Goal: Book appointment/travel/reservation

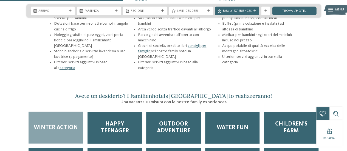
scroll to position [714, 0]
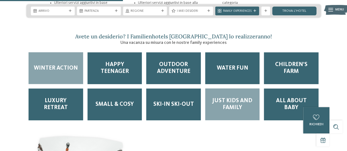
click at [232, 98] on span "Just kids and family" at bounding box center [233, 105] width 46 height 14
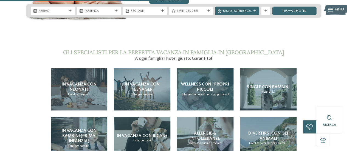
scroll to position [934, 0]
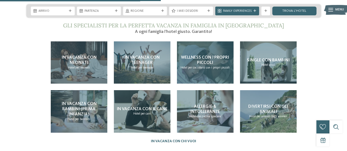
click at [208, 55] on span "Wellness con i propri piccoli" at bounding box center [205, 60] width 48 height 10
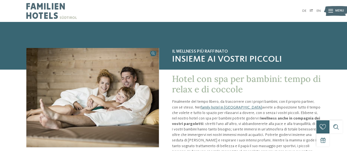
click at [332, 11] on icon at bounding box center [331, 11] width 5 height 4
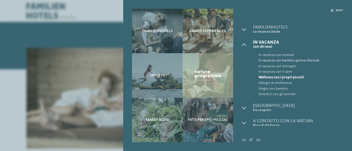
click at [288, 60] on span "In vacanza con bambini (prima infanzia)" at bounding box center [300, 60] width 85 height 5
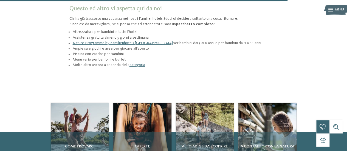
scroll to position [687, 0]
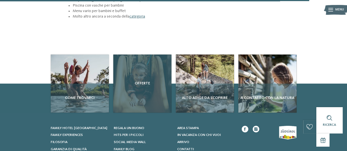
click at [141, 69] on div "Offerte" at bounding box center [142, 84] width 58 height 58
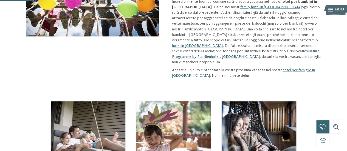
scroll to position [0, 0]
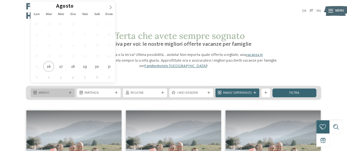
click at [65, 91] on span "Arrivo" at bounding box center [52, 93] width 29 height 4
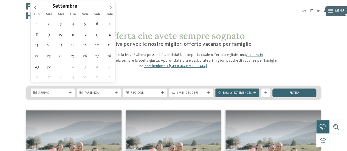
click at [111, 8] on icon at bounding box center [111, 7] width 4 height 4
click at [112, 8] on icon at bounding box center [111, 7] width 4 height 4
type input "****"
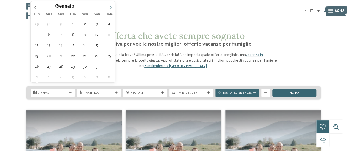
click at [112, 8] on icon at bounding box center [111, 7] width 4 height 4
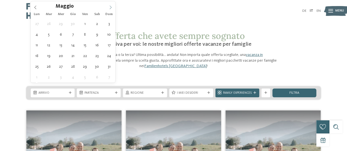
click at [112, 8] on icon at bounding box center [111, 7] width 4 height 4
click at [112, 7] on icon at bounding box center [111, 7] width 4 height 4
click at [111, 7] on icon at bounding box center [111, 7] width 4 height 4
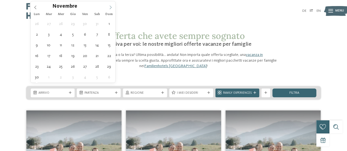
click at [110, 7] on icon at bounding box center [111, 7] width 4 height 4
click at [34, 8] on icon at bounding box center [36, 7] width 4 height 4
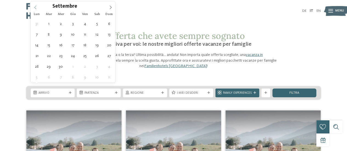
click at [34, 8] on icon at bounding box center [36, 7] width 4 height 4
type div "12.08.2026"
type input "****"
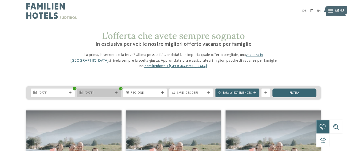
click at [118, 92] on div at bounding box center [116, 93] width 4 height 3
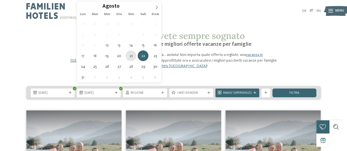
type div "21.08.2026"
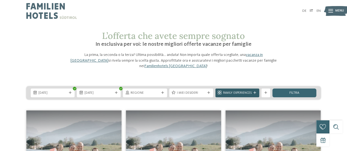
click at [254, 92] on icon at bounding box center [255, 93] width 3 height 3
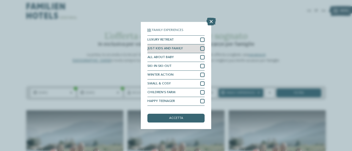
click at [200, 48] on div at bounding box center [202, 48] width 4 height 4
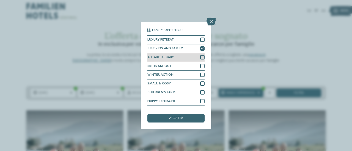
click at [200, 58] on div at bounding box center [202, 57] width 4 height 4
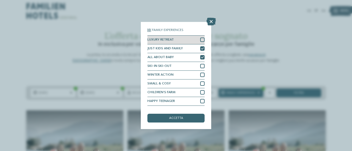
click at [200, 41] on div at bounding box center [202, 40] width 4 height 4
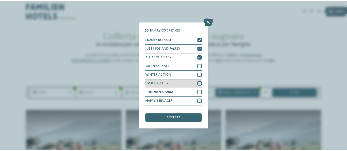
scroll to position [16, 0]
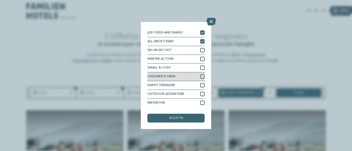
click at [200, 77] on div at bounding box center [202, 76] width 4 height 4
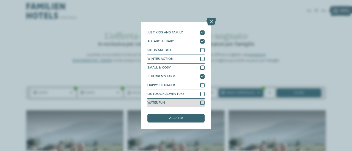
click at [200, 104] on div at bounding box center [202, 103] width 4 height 4
click at [194, 120] on div "accetta" at bounding box center [175, 118] width 57 height 9
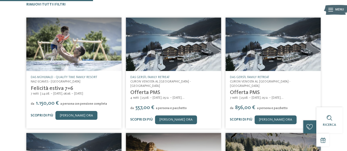
scroll to position [127, 0]
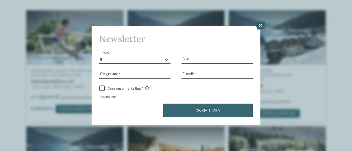
click at [259, 24] on icon at bounding box center [259, 26] width 9 height 8
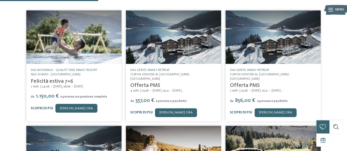
click at [69, 73] on span "Naz-Sciaves - [GEOGRAPHIC_DATA]" at bounding box center [56, 74] width 50 height 3
click at [64, 85] on div "7 notti 24.08. – 14.09.2025, 06.06. – 01.09.2026" at bounding box center [74, 87] width 87 height 4
click at [66, 78] on h4 "Felicità estiva 7=6" at bounding box center [74, 81] width 87 height 7
click at [65, 79] on link "Felicità estiva 7=6" at bounding box center [52, 81] width 43 height 5
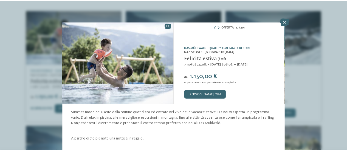
scroll to position [2, 0]
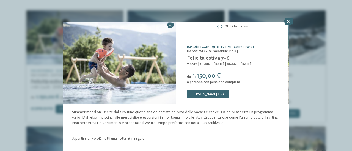
click at [208, 51] on span "Naz-Sciaves - [GEOGRAPHIC_DATA]" at bounding box center [212, 51] width 51 height 3
click at [210, 91] on link "[PERSON_NAME] ora" at bounding box center [208, 94] width 42 height 9
click at [287, 22] on icon at bounding box center [288, 22] width 9 height 8
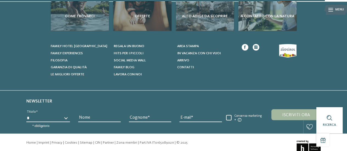
scroll to position [374, 0]
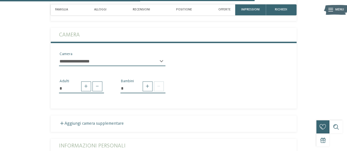
scroll to position [1281, 0]
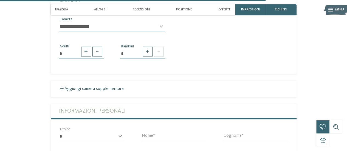
click at [163, 26] on select "**********" at bounding box center [112, 26] width 107 height 9
click at [241, 46] on div "* Adulti * Bambini" at bounding box center [174, 49] width 246 height 27
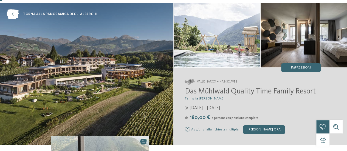
scroll to position [27, 0]
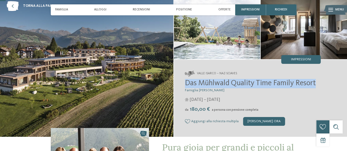
drag, startPoint x: 185, startPoint y: 84, endPoint x: 316, endPoint y: 87, distance: 131.3
click at [316, 87] on span "Das Mühlwald Quality Time Family Resort" at bounding box center [250, 84] width 131 height 8
copy span "Das Mühlwald Quality Time Family Resort"
